Goal: Task Accomplishment & Management: Use online tool/utility

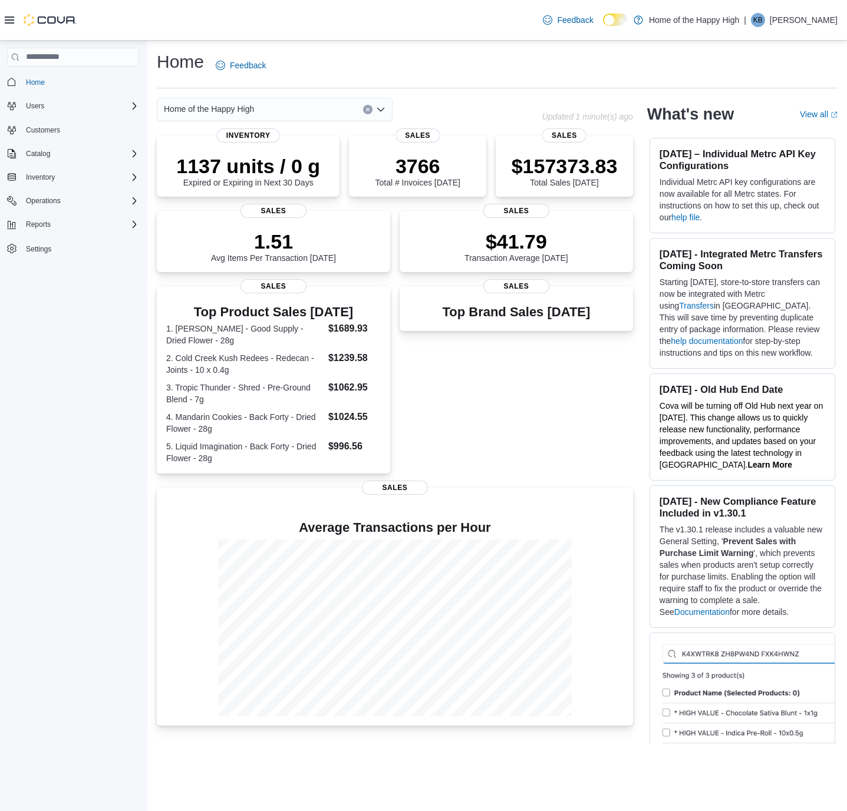
click at [298, 106] on div "Home of the Happy High" at bounding box center [275, 110] width 236 height 24
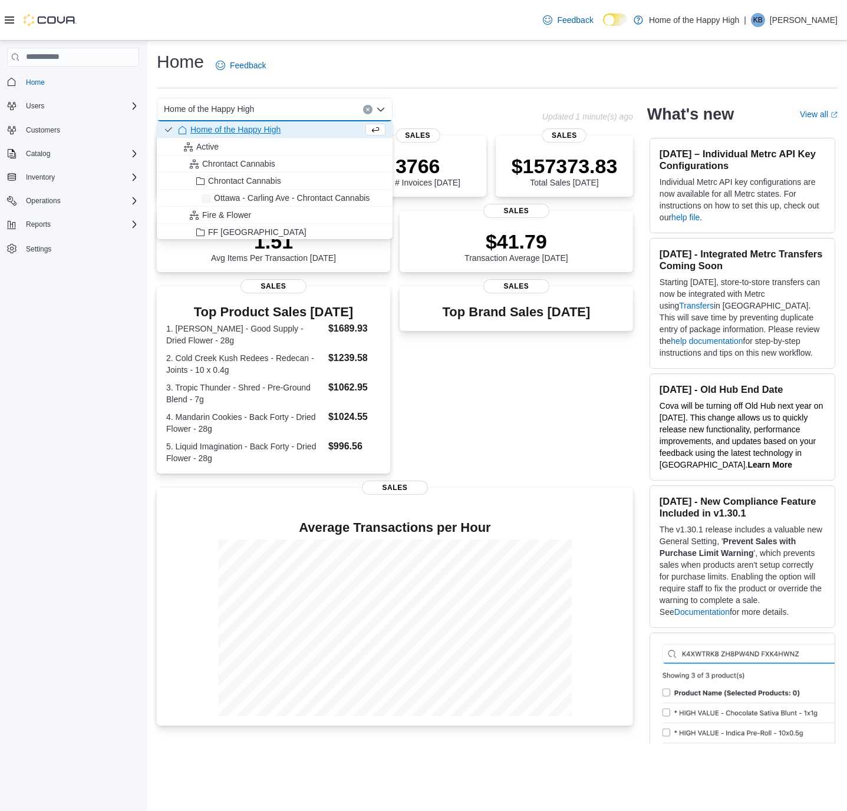
click at [298, 106] on div "Home of the Happy High" at bounding box center [275, 110] width 236 height 24
click at [298, 106] on div "Home of the Happy High Combo box. Selected. Home of the Happy High. Press Backs…" at bounding box center [275, 110] width 236 height 24
click at [504, 88] on hr at bounding box center [497, 88] width 681 height 1
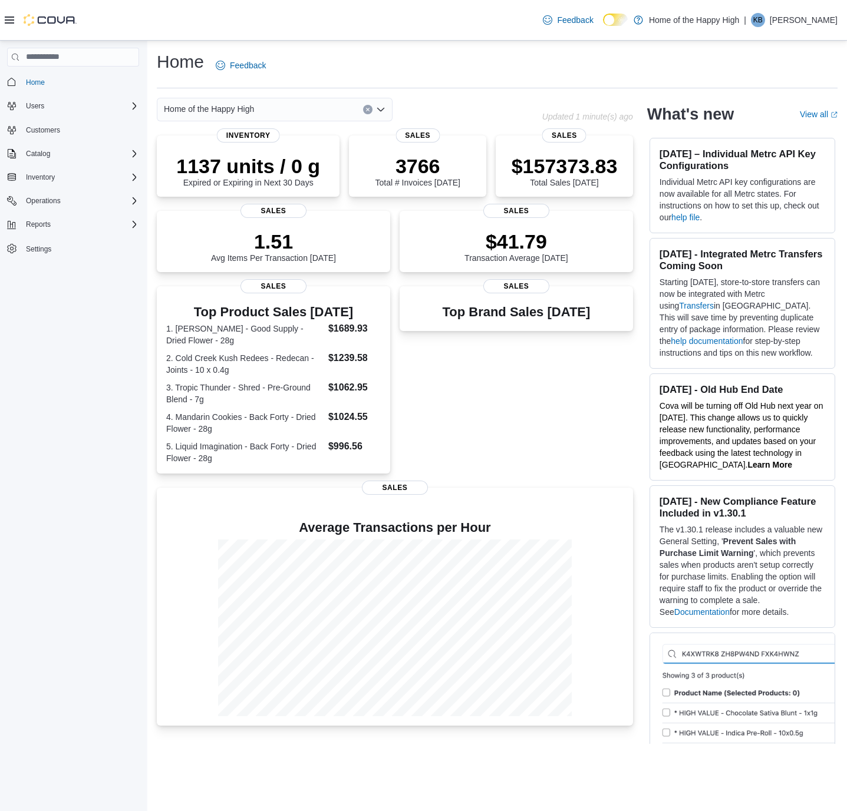
click at [292, 106] on div "Home of the Happy High" at bounding box center [275, 110] width 236 height 24
type input "***"
click at [300, 131] on span "Edmonton - Namao - Fire & Flower" at bounding box center [284, 130] width 128 height 12
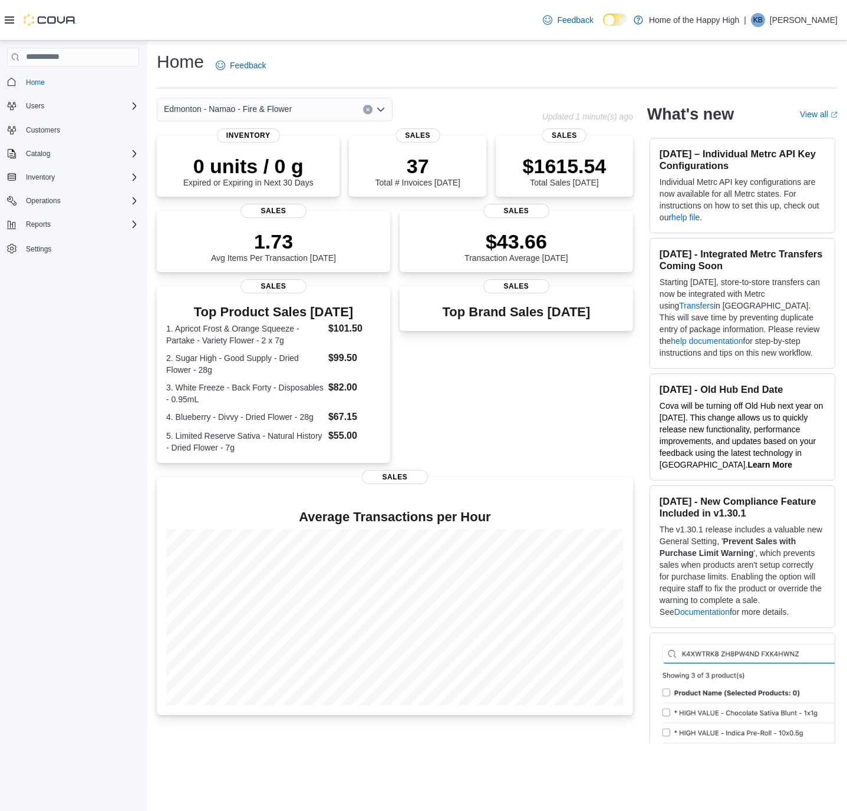
click at [487, 62] on div "Home Feedback" at bounding box center [497, 65] width 681 height 31
click at [53, 227] on button "Reports" at bounding box center [38, 224] width 34 height 14
click at [41, 276] on span "Reports" at bounding box center [33, 273] width 25 height 9
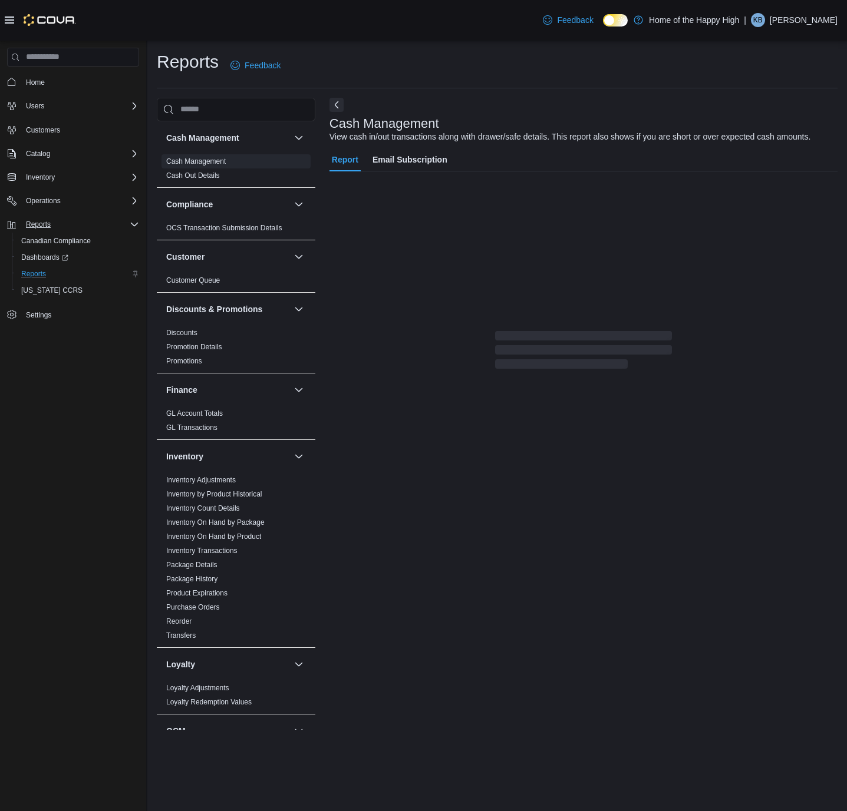
click at [9, 18] on icon at bounding box center [9, 19] width 9 height 7
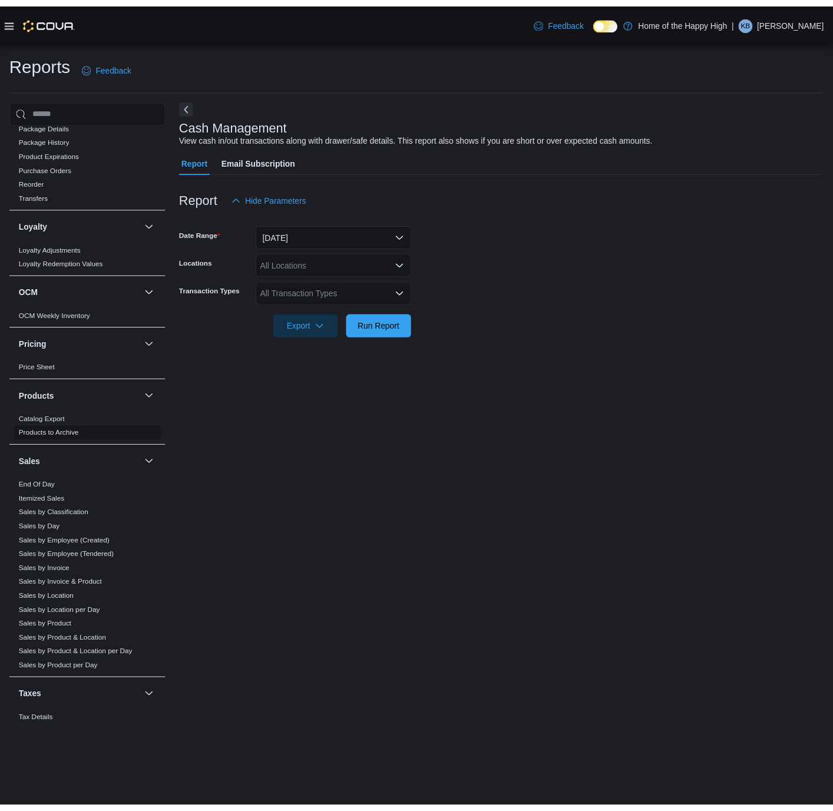
scroll to position [442, 0]
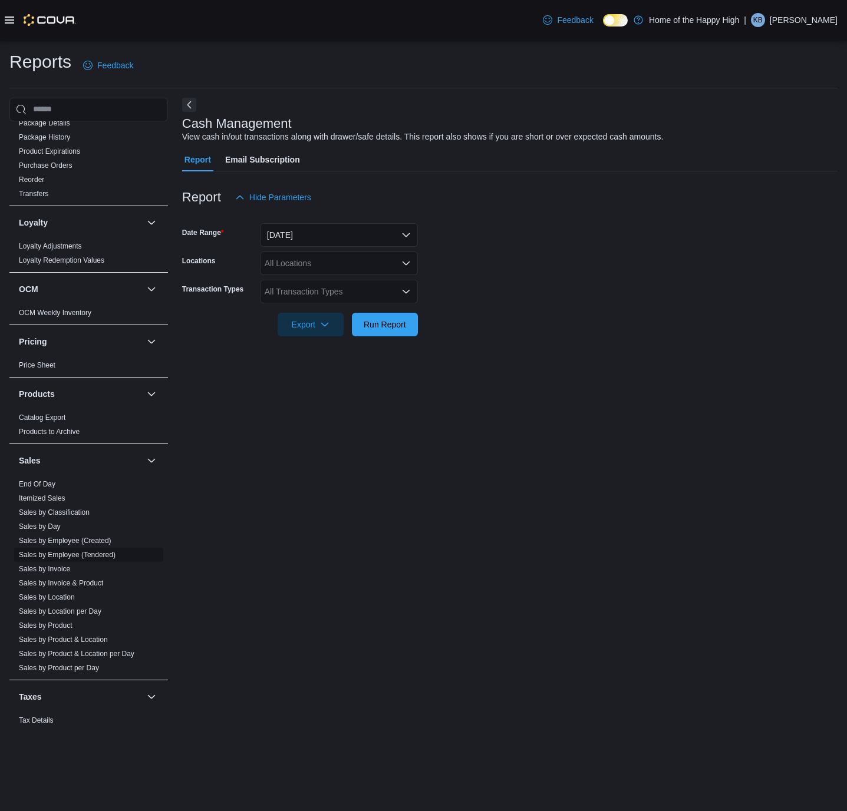
click at [82, 557] on link "Sales by Employee (Tendered)" at bounding box center [67, 555] width 97 height 8
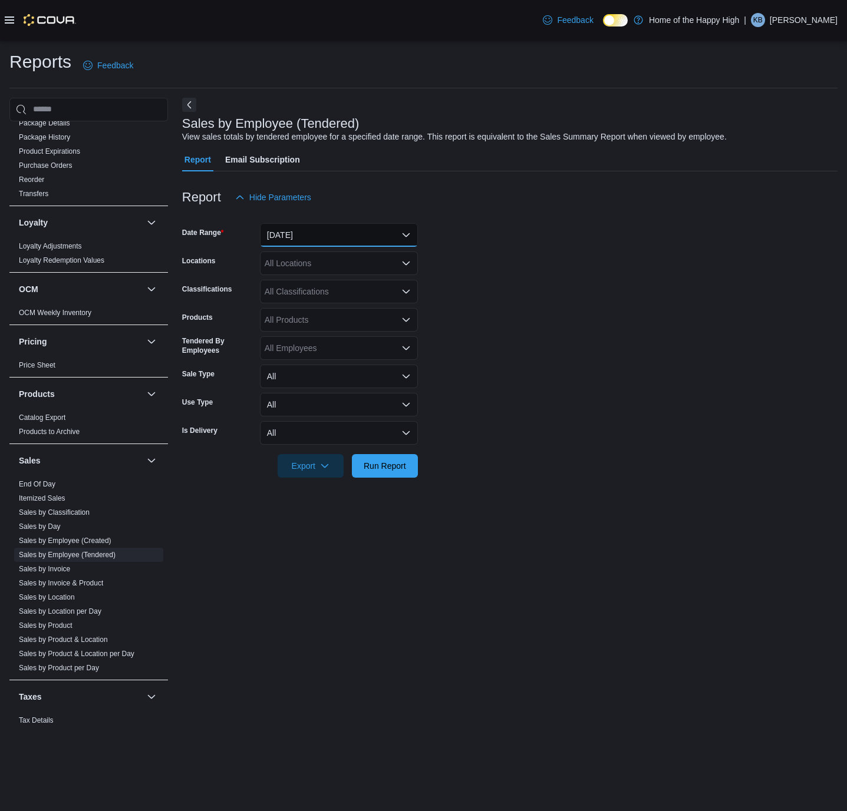
click at [306, 240] on button "[DATE]" at bounding box center [339, 235] width 158 height 24
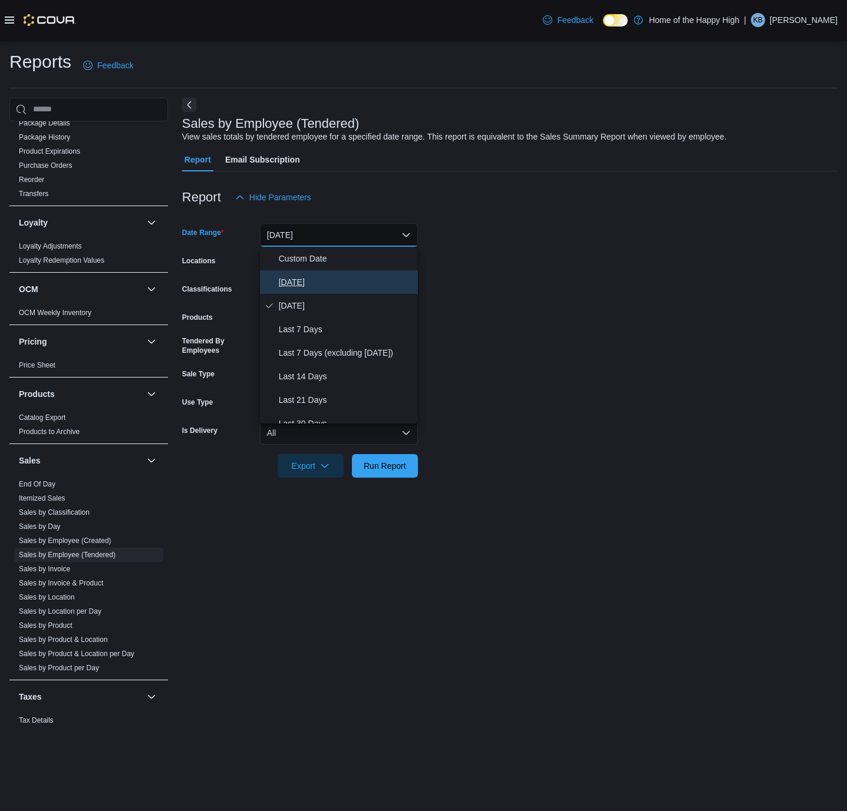
click at [296, 276] on span "[DATE]" at bounding box center [346, 282] width 134 height 14
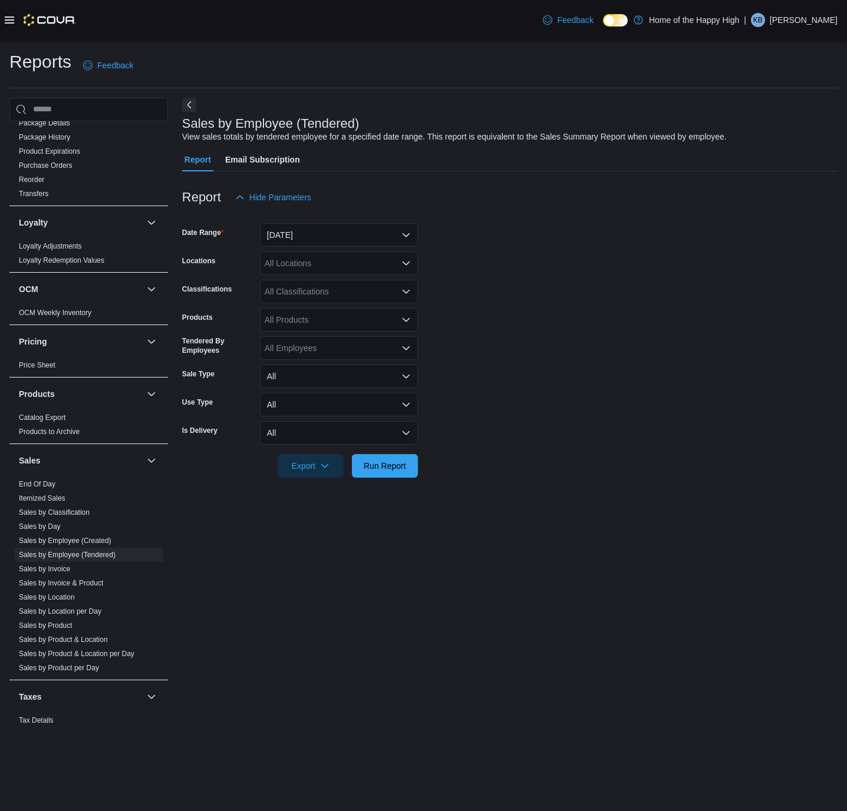
click at [296, 267] on div "All Locations" at bounding box center [339, 264] width 158 height 24
type input "***"
click at [342, 283] on span "Edmonton - Namao - Fire & Flower" at bounding box center [373, 284] width 128 height 12
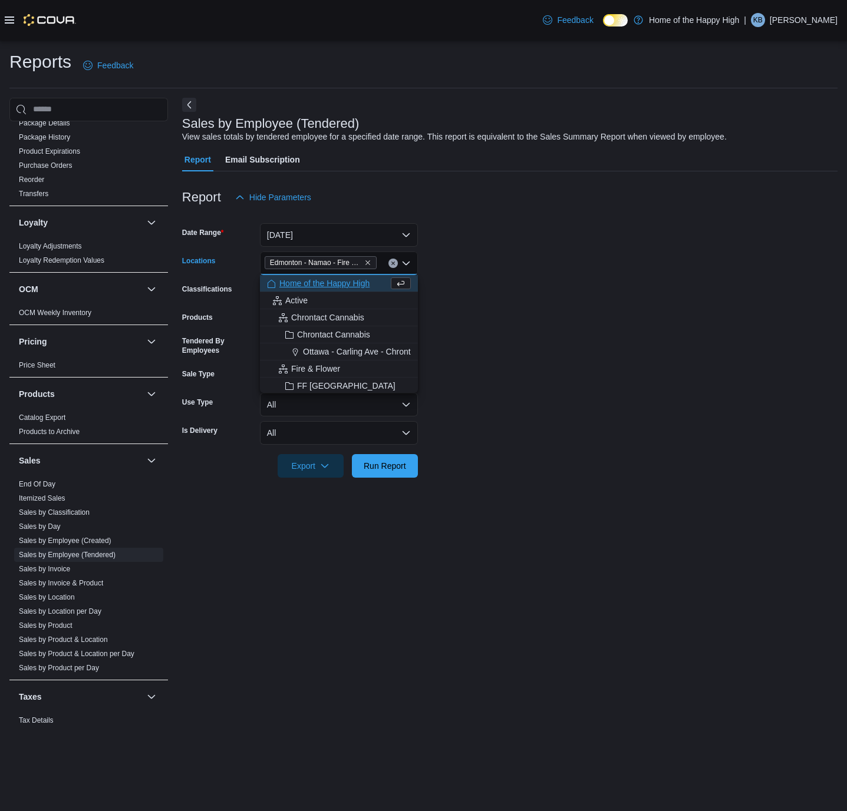
click at [530, 338] on form "Date Range [DATE] Locations [GEOGRAPHIC_DATA] - [GEOGRAPHIC_DATA] - Fire & Flow…" at bounding box center [509, 343] width 655 height 269
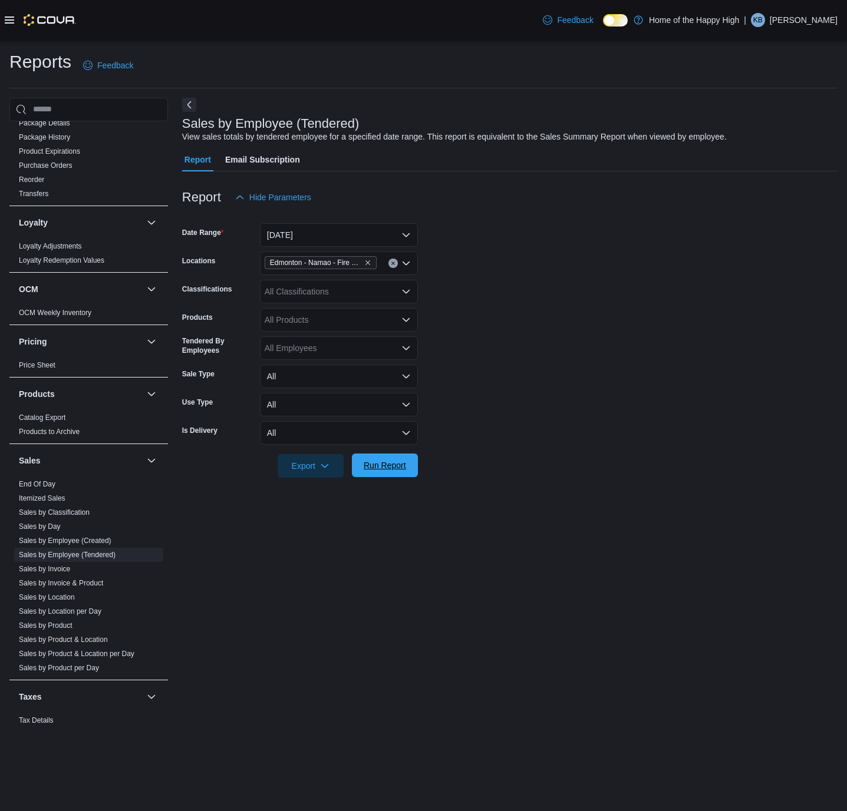
click at [389, 465] on span "Run Report" at bounding box center [385, 466] width 42 height 12
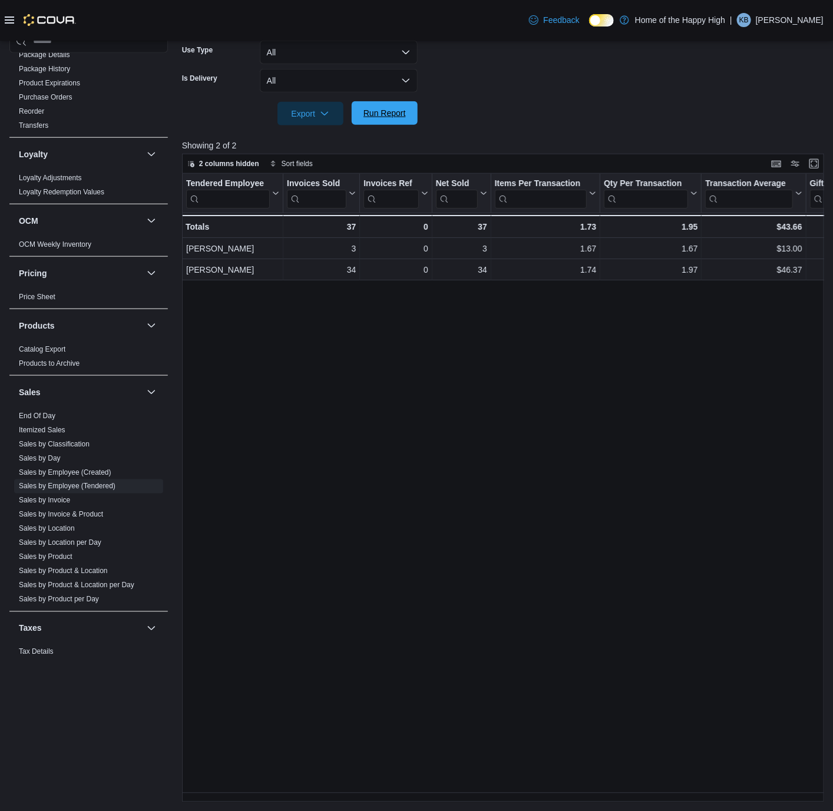
click at [388, 118] on span "Run Report" at bounding box center [385, 113] width 52 height 24
click at [448, 543] on div "Tendered Employee Click to view column header actions Invoices Sold Click to vi…" at bounding box center [506, 488] width 649 height 629
click at [402, 112] on span "Run Report" at bounding box center [385, 113] width 42 height 12
click at [382, 115] on span "Run Report" at bounding box center [385, 113] width 42 height 12
